Goal: Transaction & Acquisition: Subscribe to service/newsletter

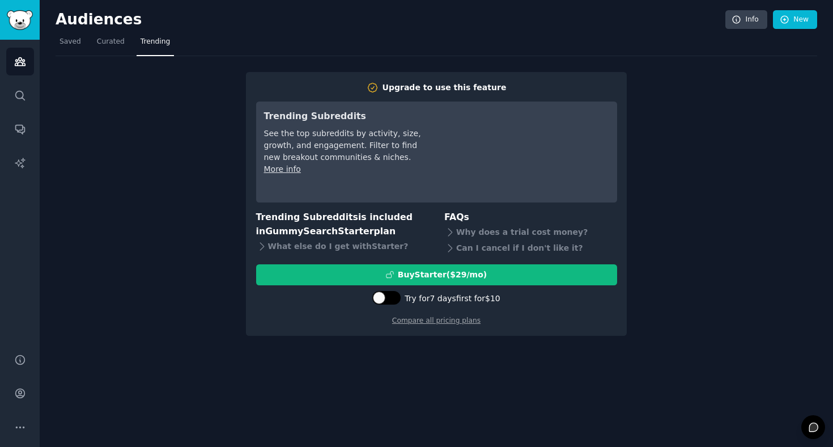
click at [392, 296] on div at bounding box center [392, 298] width 6 height 6
click at [392, 296] on div at bounding box center [393, 297] width 12 height 12
checkbox input "false"
click at [424, 321] on link "Compare all pricing plans" at bounding box center [436, 320] width 88 height 8
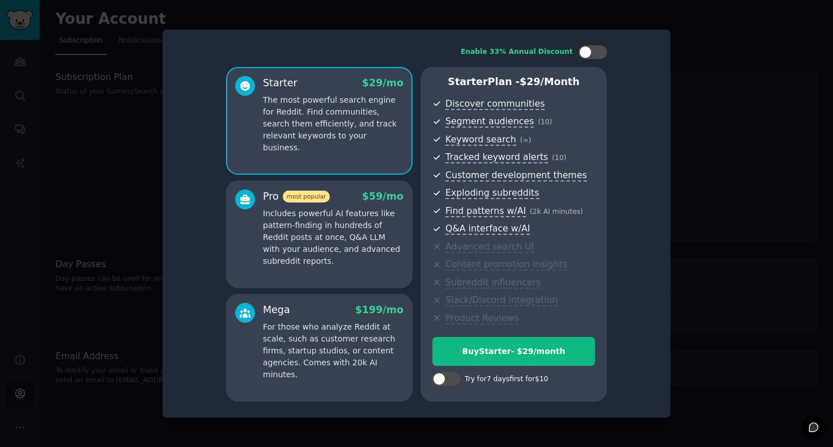
click at [359, 242] on p "Includes powerful AI features like pattern-finding in hundreds of Reddit posts …" at bounding box center [333, 238] width 141 height 60
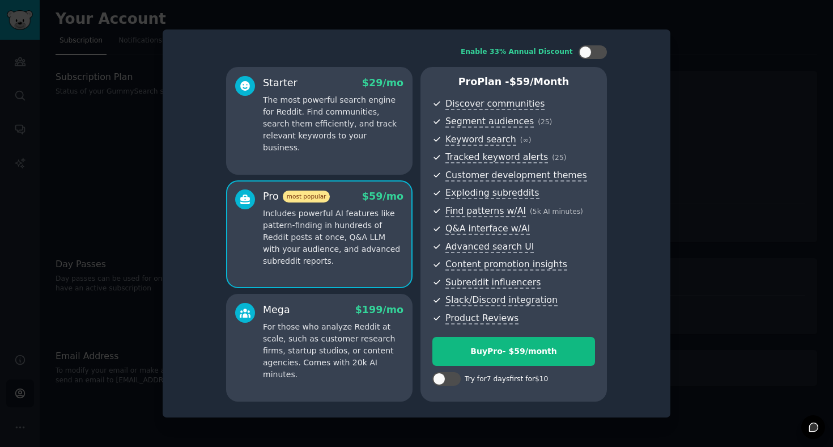
click at [332, 149] on div "Starter $ 29 /mo The most powerful search engine for Reddit. Find communities, …" at bounding box center [319, 121] width 187 height 108
